Goal: Information Seeking & Learning: Check status

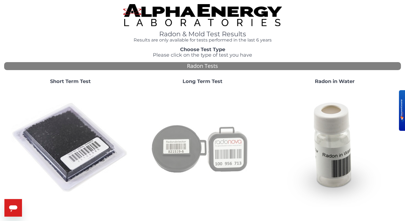
click at [212, 142] on img at bounding box center [203, 148] width 118 height 118
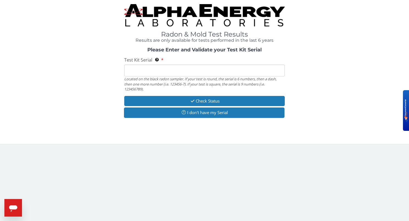
click at [190, 70] on input "Test Kit Serial Located on the black radon sampler. If your test is round, the …" at bounding box center [204, 71] width 160 height 12
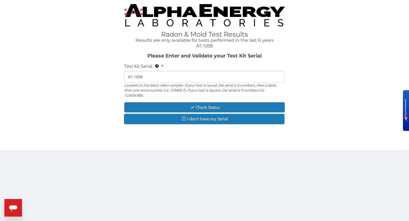
click at [134, 77] on input "AT-1098" at bounding box center [204, 77] width 160 height 12
click at [169, 77] on input "AT1098" at bounding box center [204, 77] width 160 height 12
type input "AT109846089"
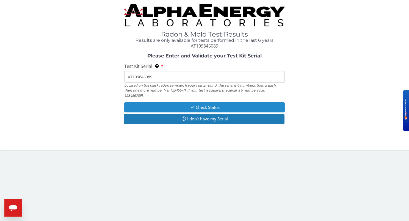
click at [238, 103] on button "Check Status" at bounding box center [204, 107] width 160 height 10
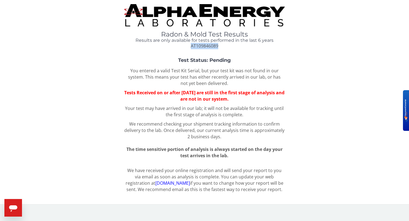
drag, startPoint x: 192, startPoint y: 46, endPoint x: 219, endPoint y: 45, distance: 27.0
click at [219, 45] on div "Radon & Mold Test Results Results are only available for tests performed in the…" at bounding box center [204, 40] width 160 height 18
drag, startPoint x: 219, startPoint y: 45, endPoint x: 207, endPoint y: 45, distance: 11.8
copy span "AT109846089"
click at [145, 5] on img at bounding box center [204, 15] width 160 height 22
